Goal: Information Seeking & Learning: Check status

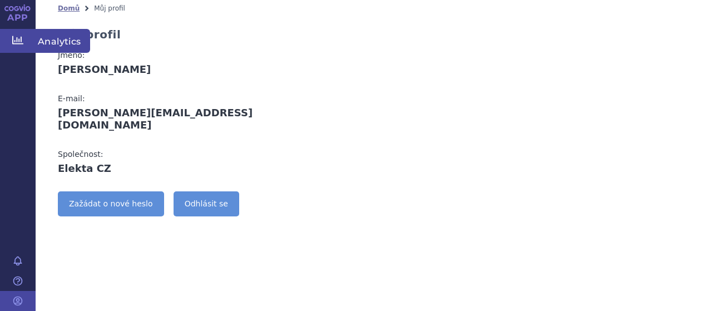
click at [64, 46] on span "Analytics" at bounding box center [63, 40] width 54 height 23
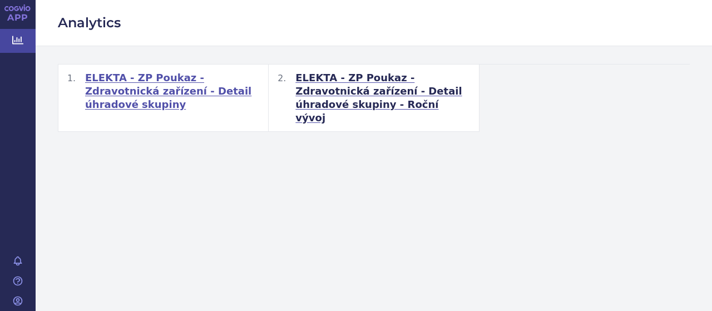
click at [195, 78] on span "ELEKTA - ZP Poukaz - Zdravotnická zařízení - Detail úhradové skupiny" at bounding box center [172, 91] width 174 height 40
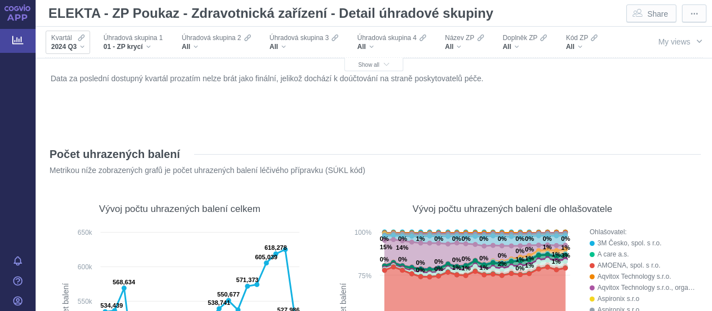
click at [82, 47] on div "2024 Q3" at bounding box center [67, 46] width 33 height 9
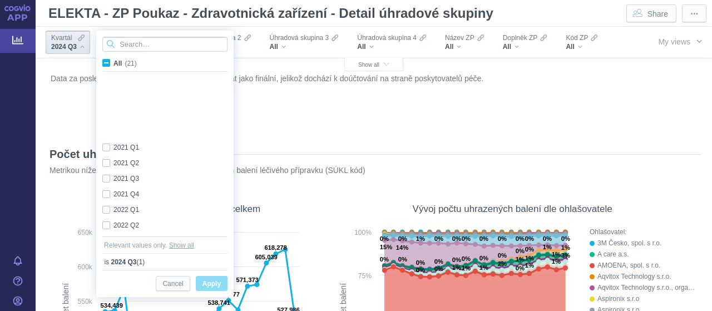
scroll to position [171, 0]
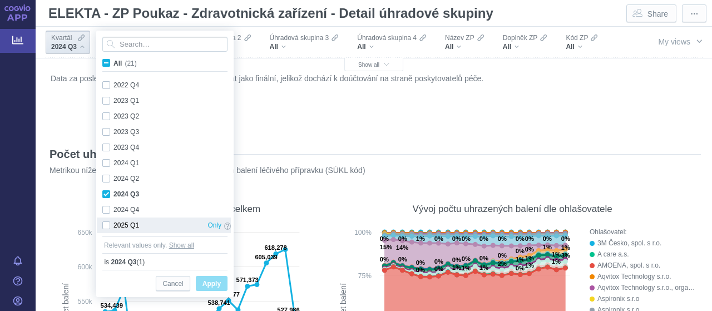
click at [133, 223] on div "2025 Q1 Only" at bounding box center [167, 225] width 140 height 16
checkbox input "true"
